Goal: Task Accomplishment & Management: Use online tool/utility

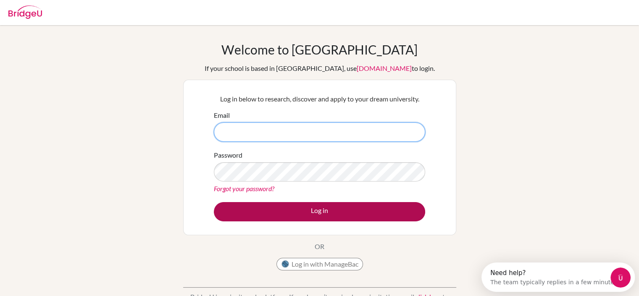
type input "[PERSON_NAME][EMAIL_ADDRESS][PERSON_NAME][DOMAIN_NAME]"
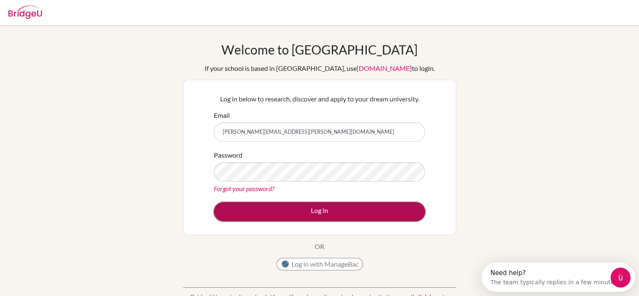
click at [342, 210] on button "Log in" at bounding box center [319, 211] width 211 height 19
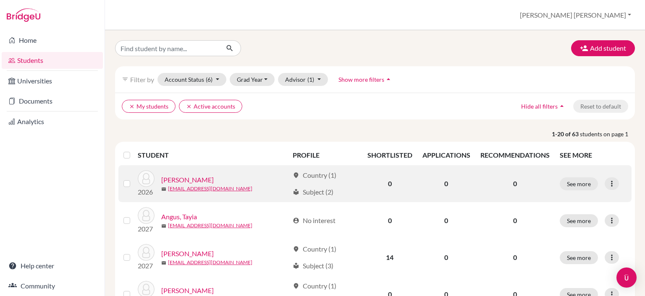
click at [188, 183] on link "[PERSON_NAME]" at bounding box center [187, 180] width 52 height 10
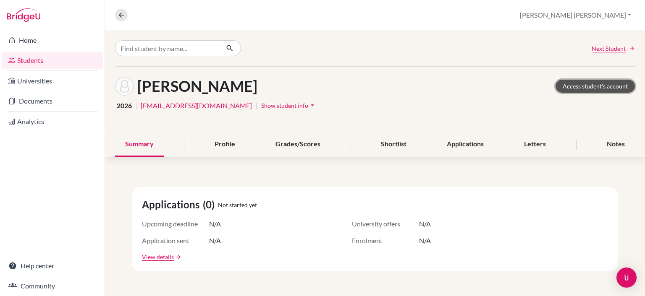
click at [574, 86] on link "Access student's account" at bounding box center [594, 86] width 79 height 13
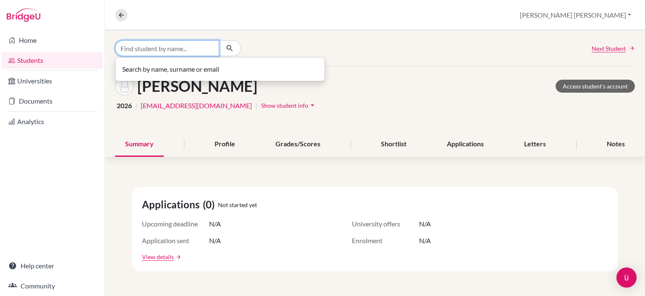
click at [191, 46] on input "Find student by name..." at bounding box center [167, 48] width 104 height 16
type input "panther"
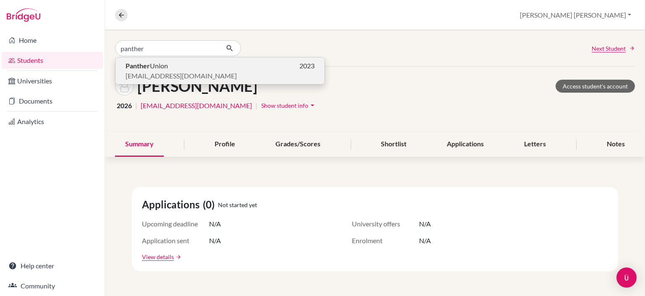
click at [144, 68] on b "Panther" at bounding box center [138, 66] width 24 height 8
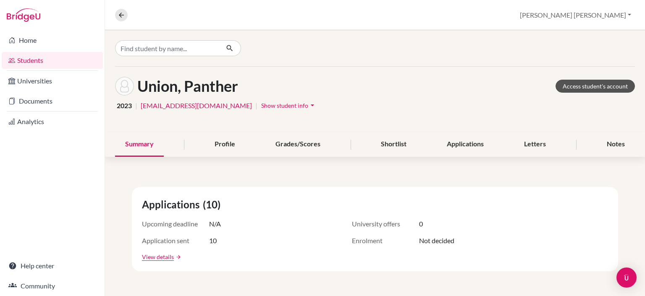
drag, startPoint x: 595, startPoint y: 94, endPoint x: 602, endPoint y: 84, distance: 12.5
click at [602, 84] on div "Union, Panther Access student's account" at bounding box center [375, 86] width 520 height 19
click at [602, 84] on link "Access student's account" at bounding box center [594, 86] width 79 height 13
